Goal: Find specific page/section: Find specific page/section

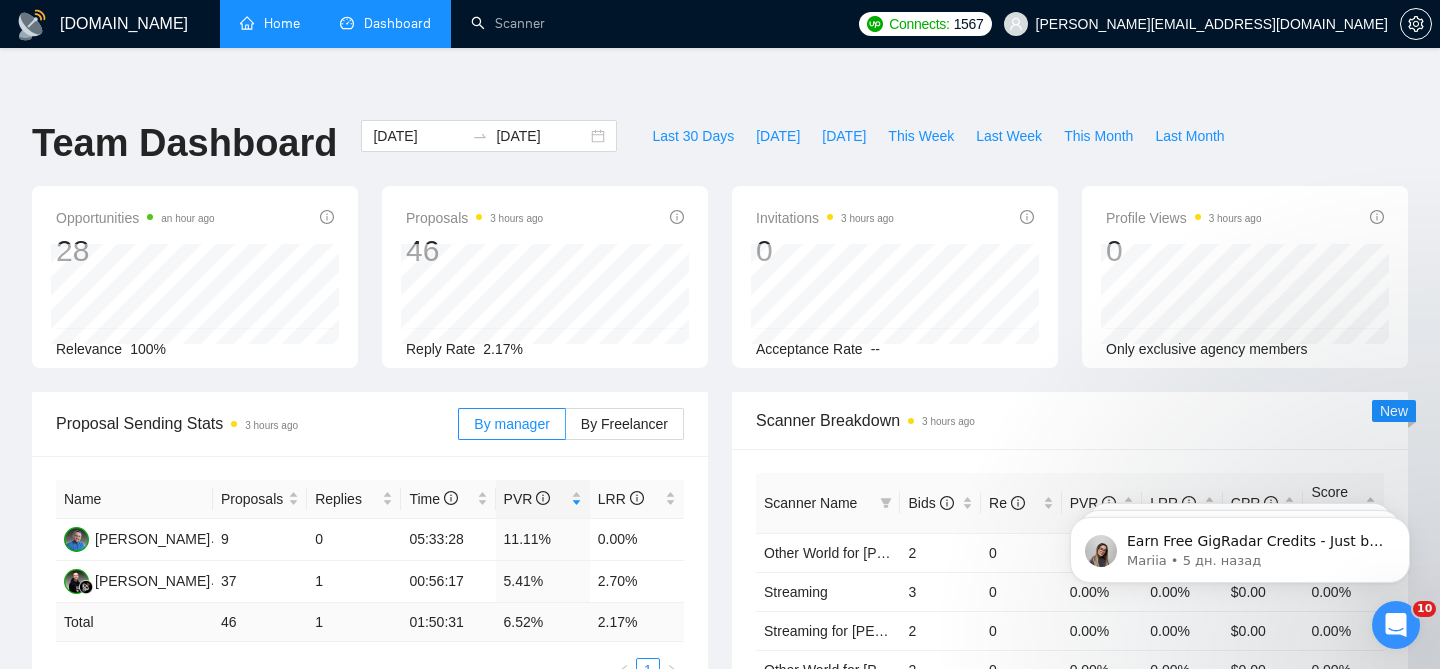
click at [282, 20] on link "Home" at bounding box center [270, 23] width 60 height 17
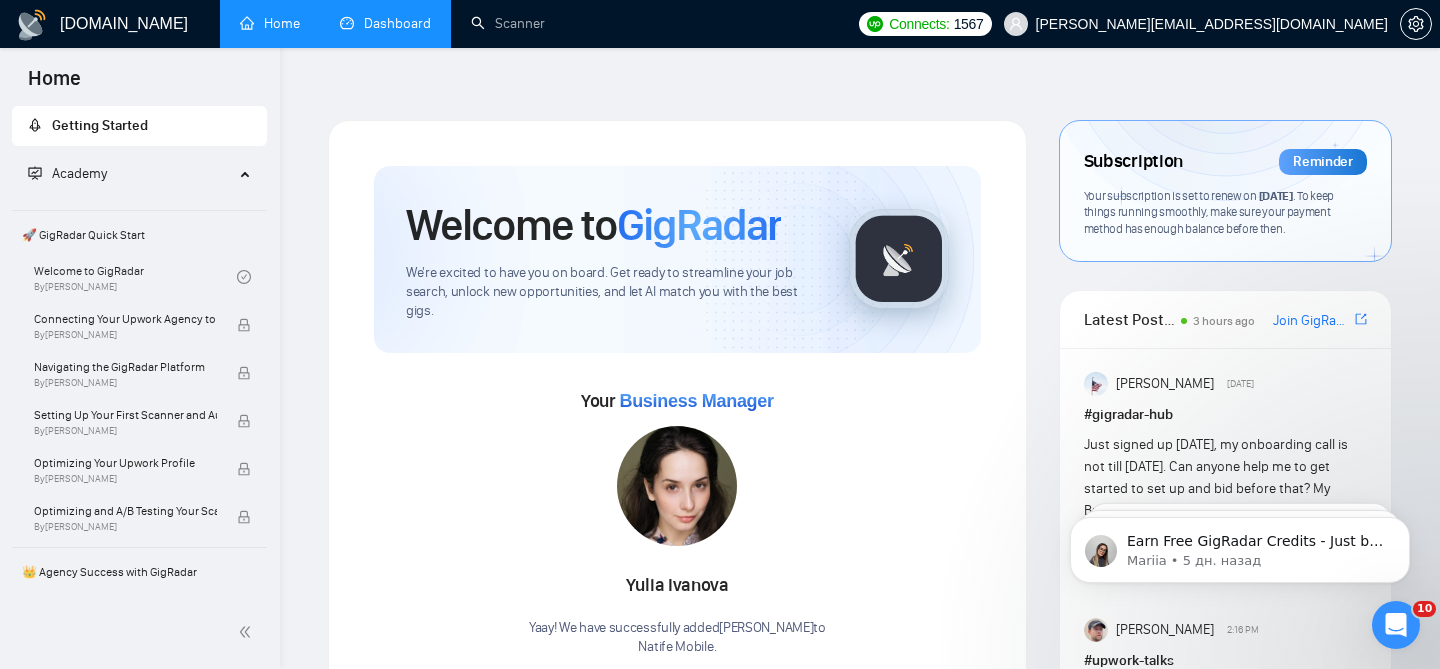
click at [378, 32] on link "Dashboard" at bounding box center [385, 23] width 91 height 17
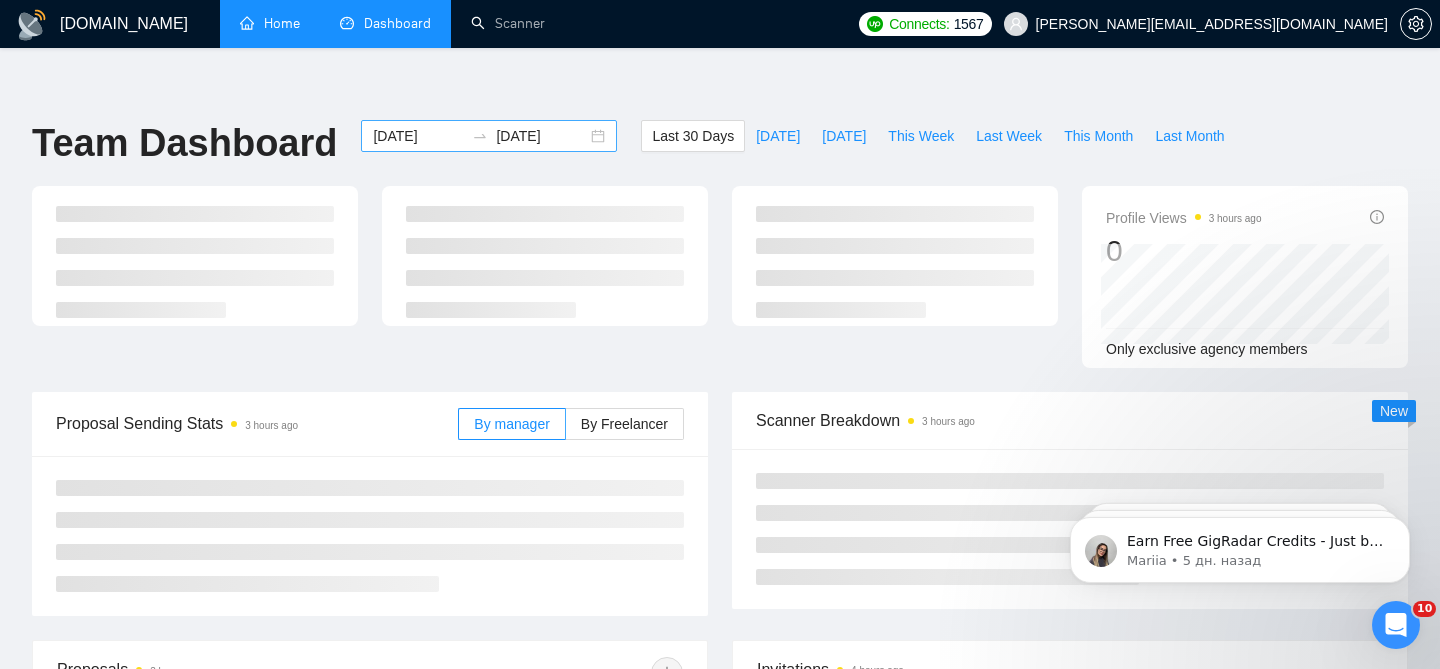
click at [575, 120] on div "[DATE] [DATE]" at bounding box center [489, 136] width 256 height 32
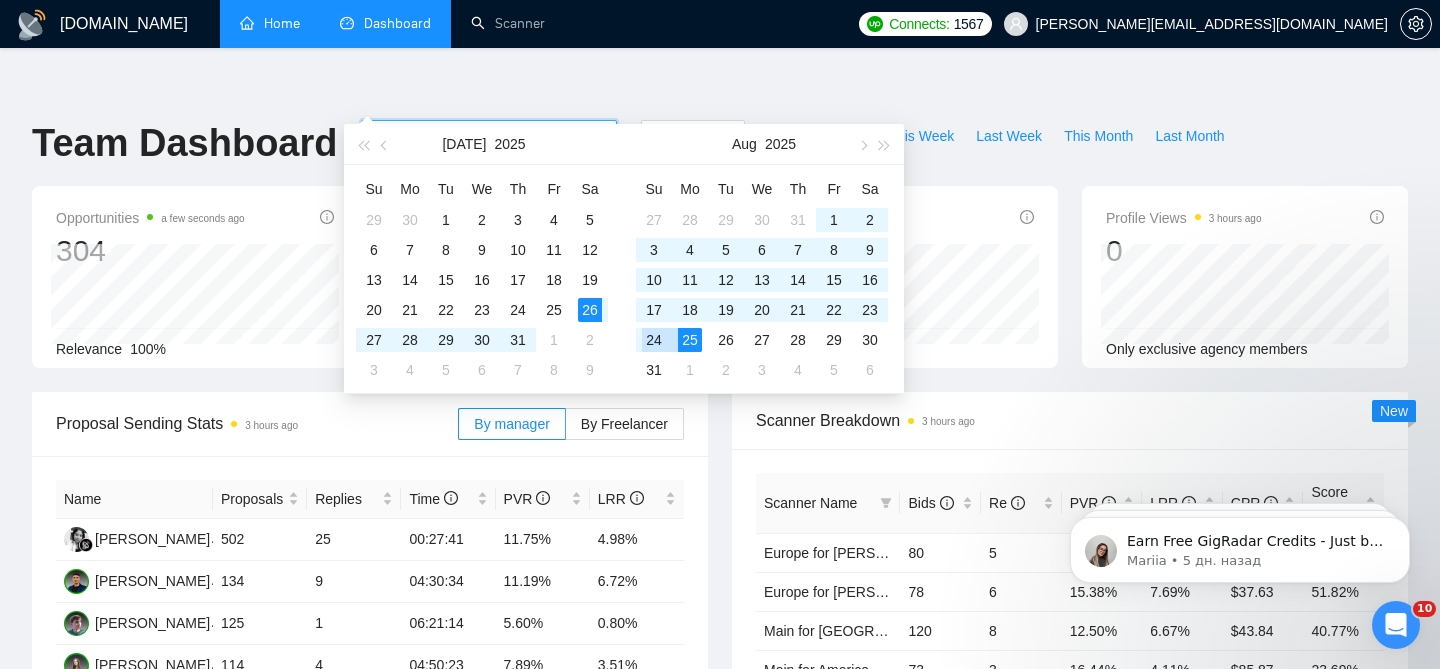
type input "[DATE]"
click at [689, 339] on div "25" at bounding box center [690, 340] width 24 height 24
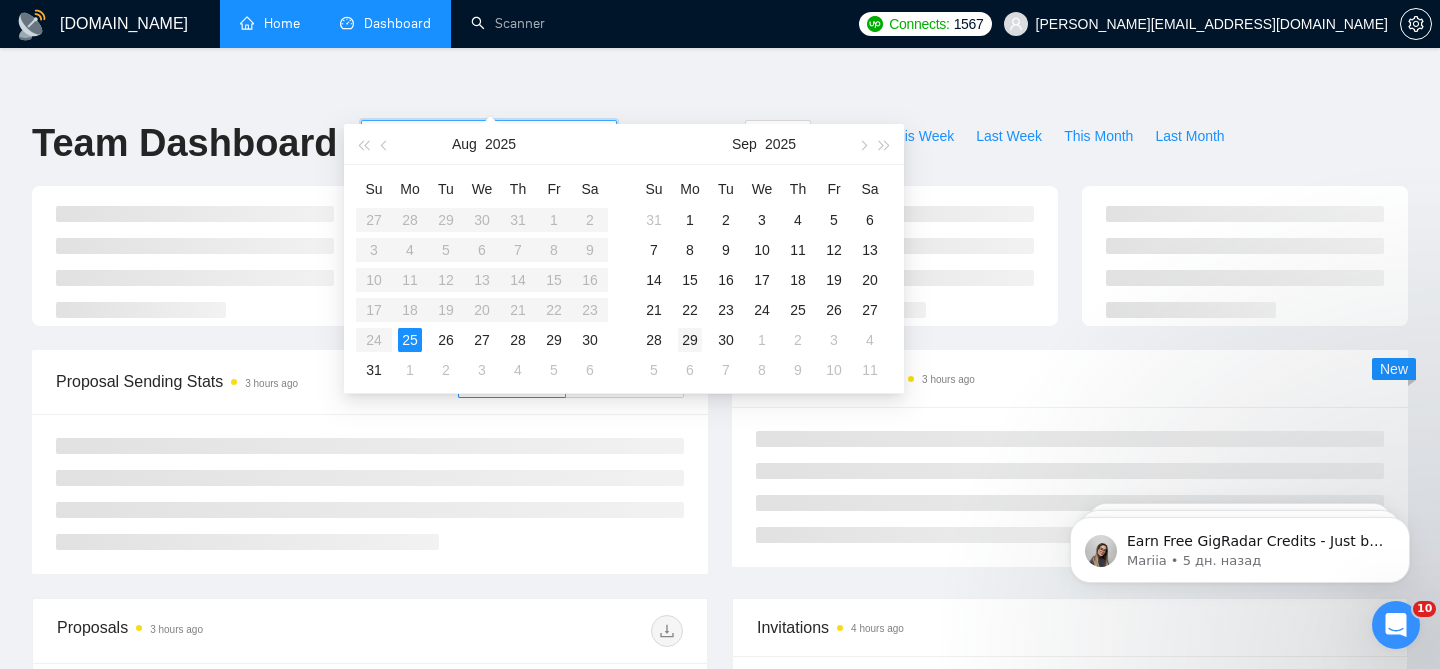
click at [689, 339] on div "29" at bounding box center [690, 340] width 24 height 24
type input "[DATE]"
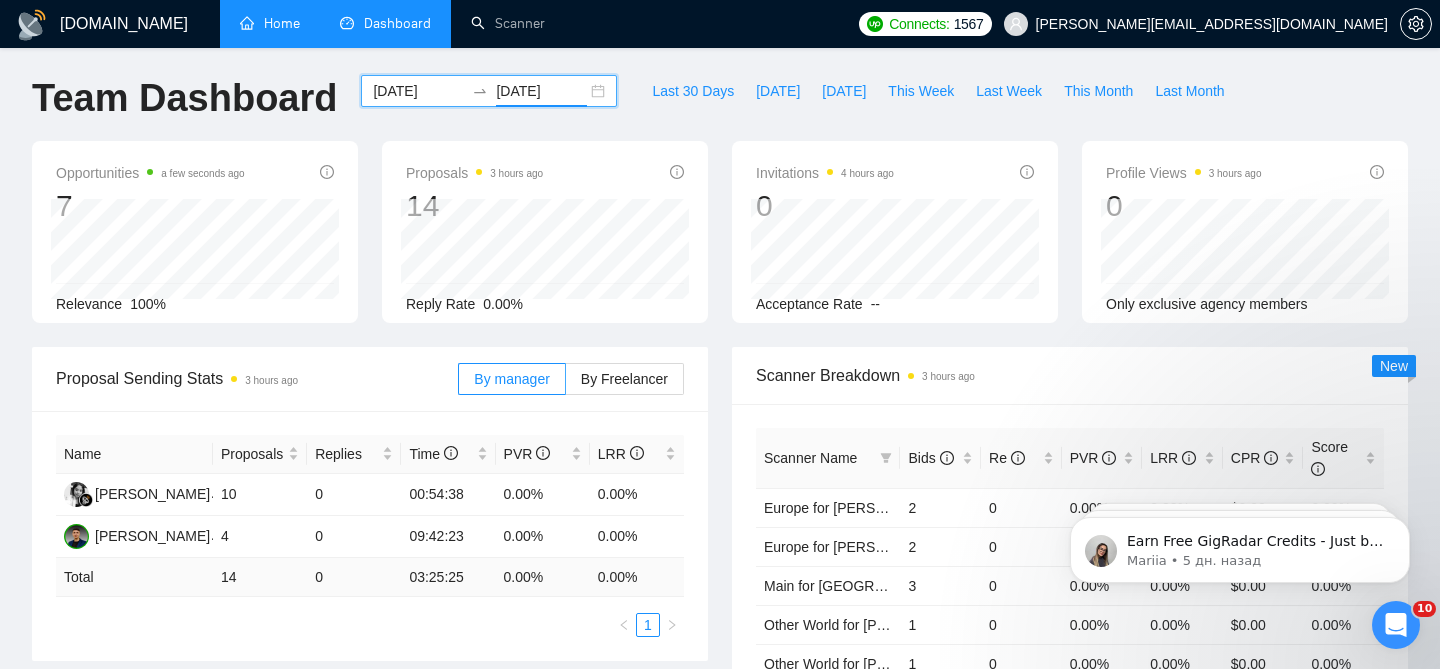
scroll to position [50, 0]
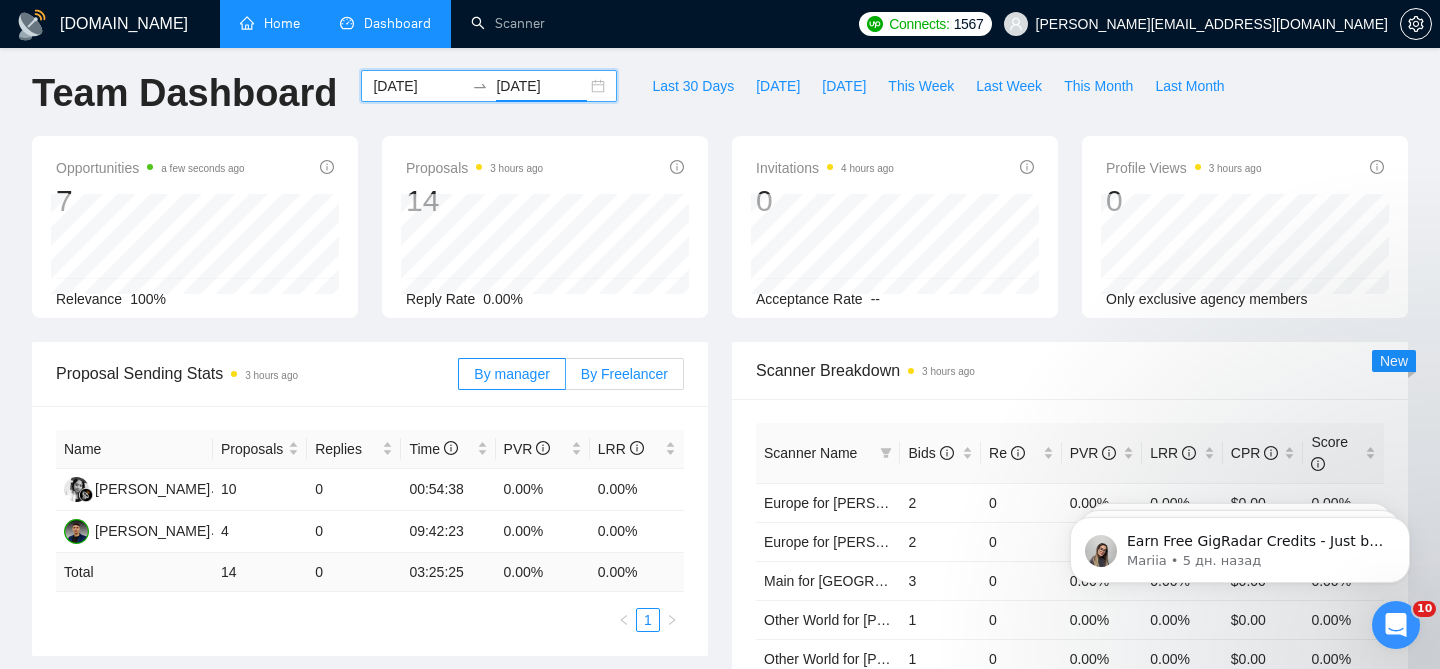
click at [631, 358] on label "By Freelancer" at bounding box center [625, 374] width 118 height 32
click at [566, 379] on input "By Freelancer" at bounding box center [566, 379] width 0 height 0
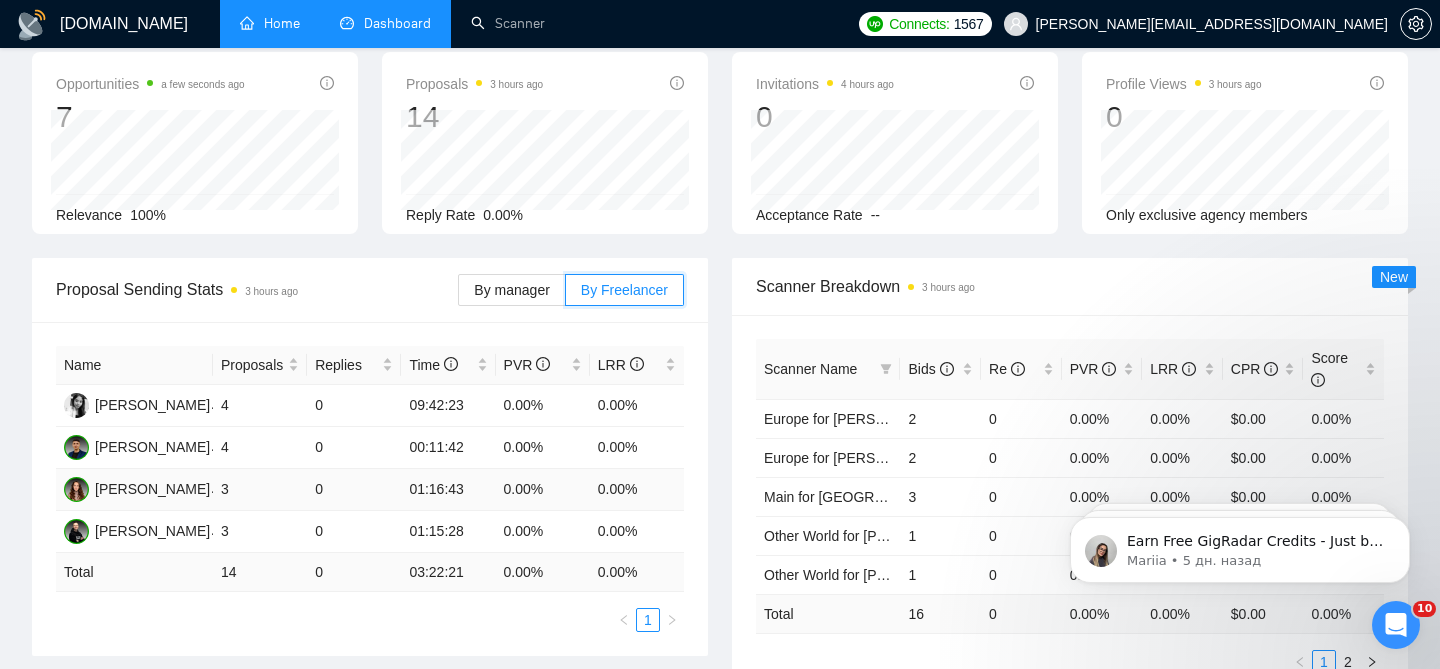
scroll to position [0, 0]
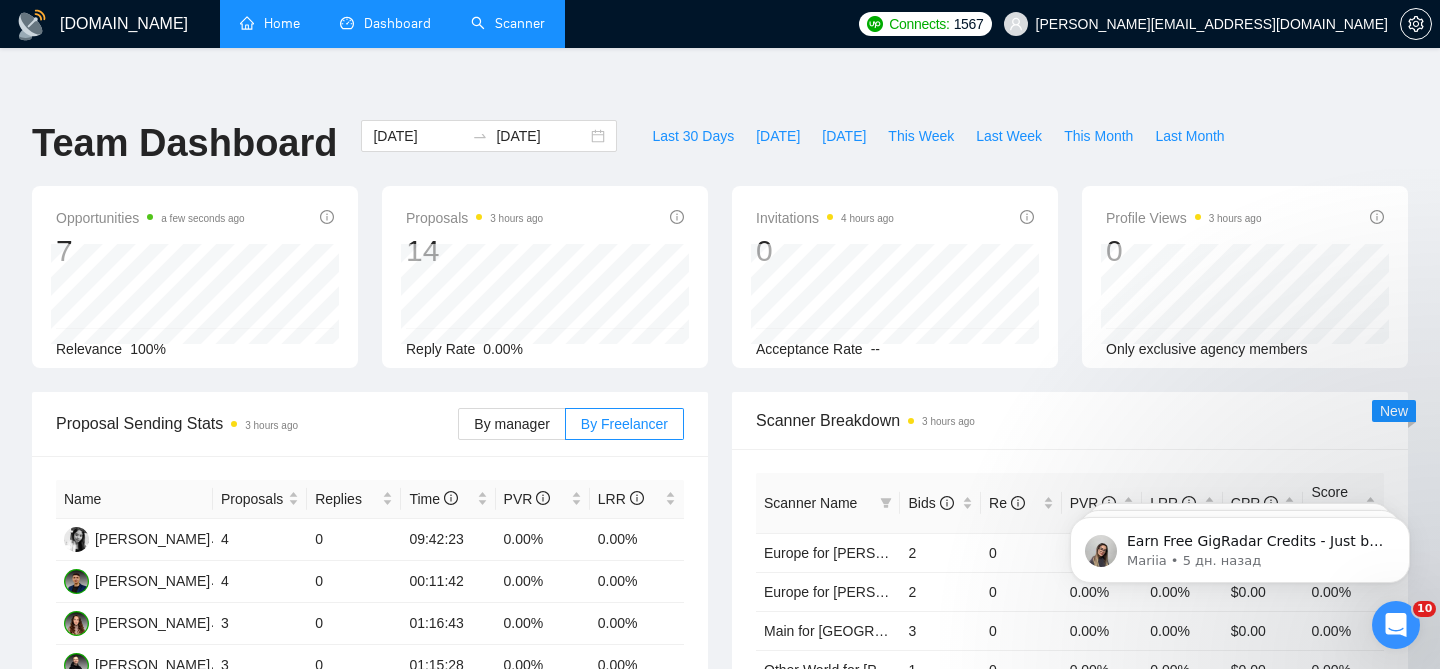
click at [487, 30] on link "Scanner" at bounding box center [508, 23] width 74 height 17
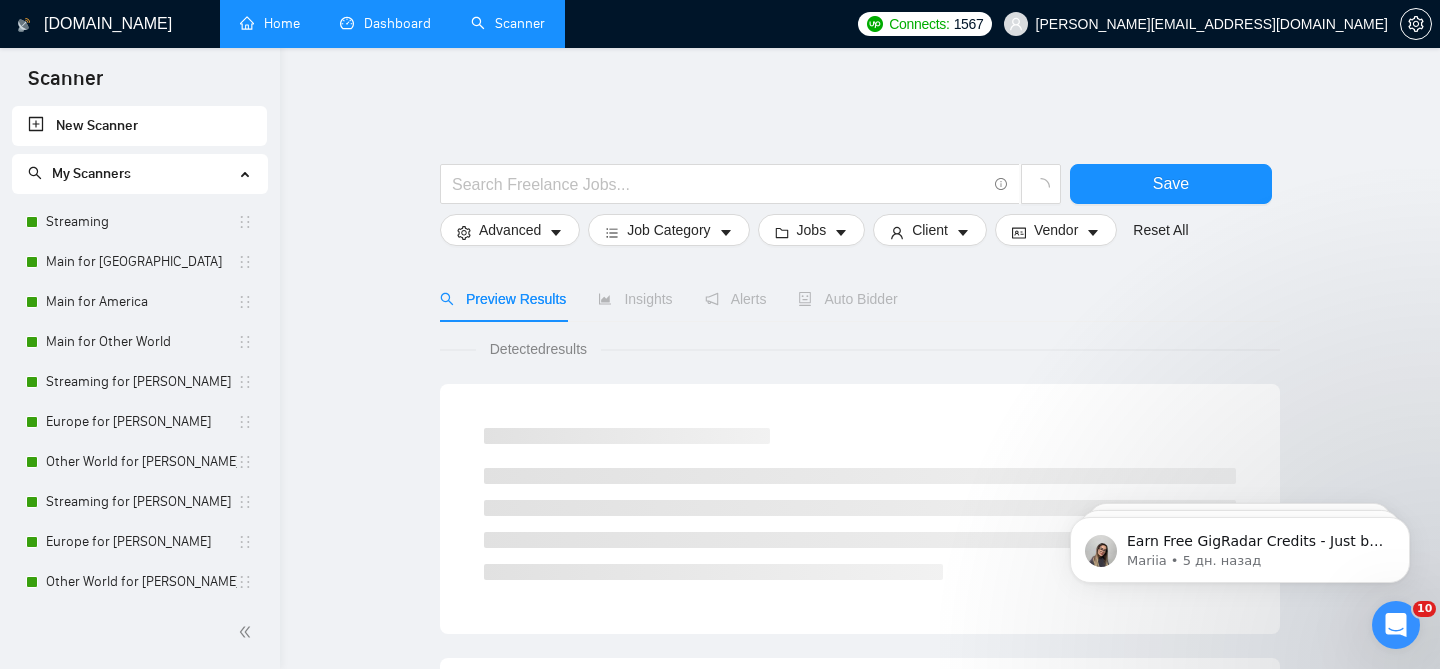
click at [373, 31] on link "Dashboard" at bounding box center [385, 23] width 91 height 17
